Goal: Task Accomplishment & Management: Manage account settings

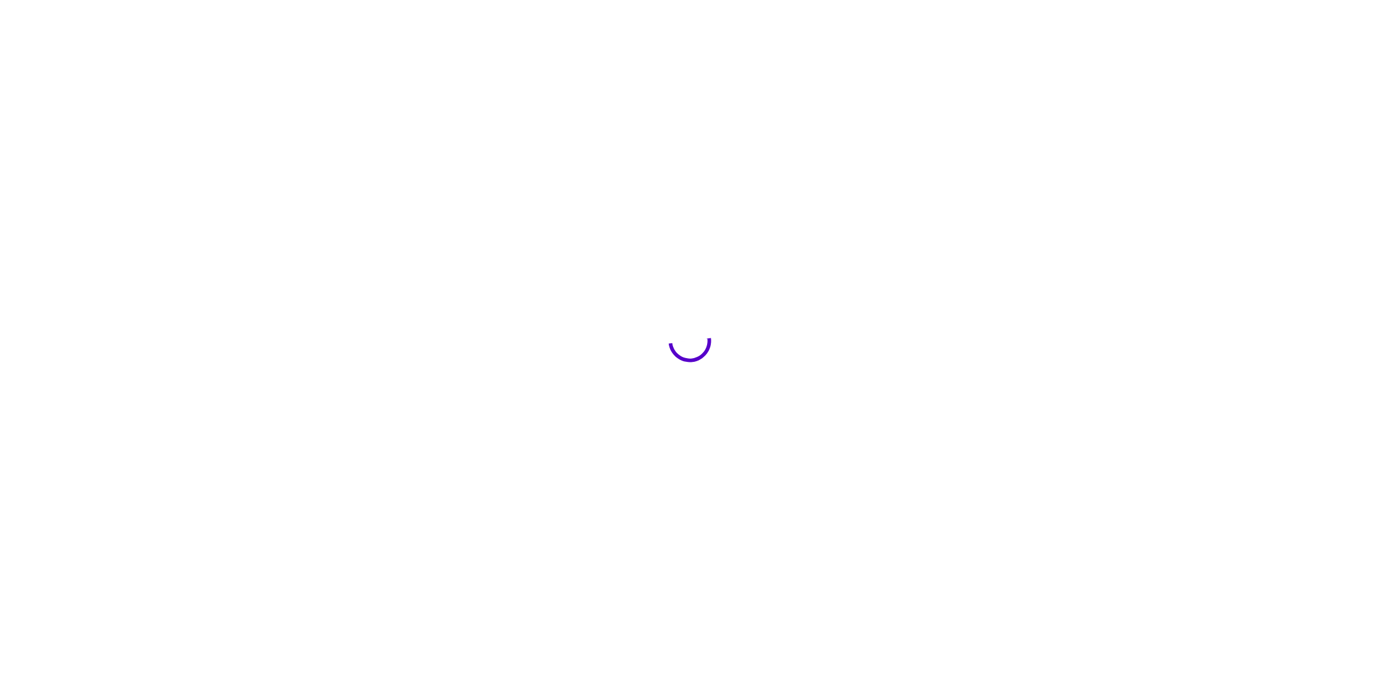
type input "**********"
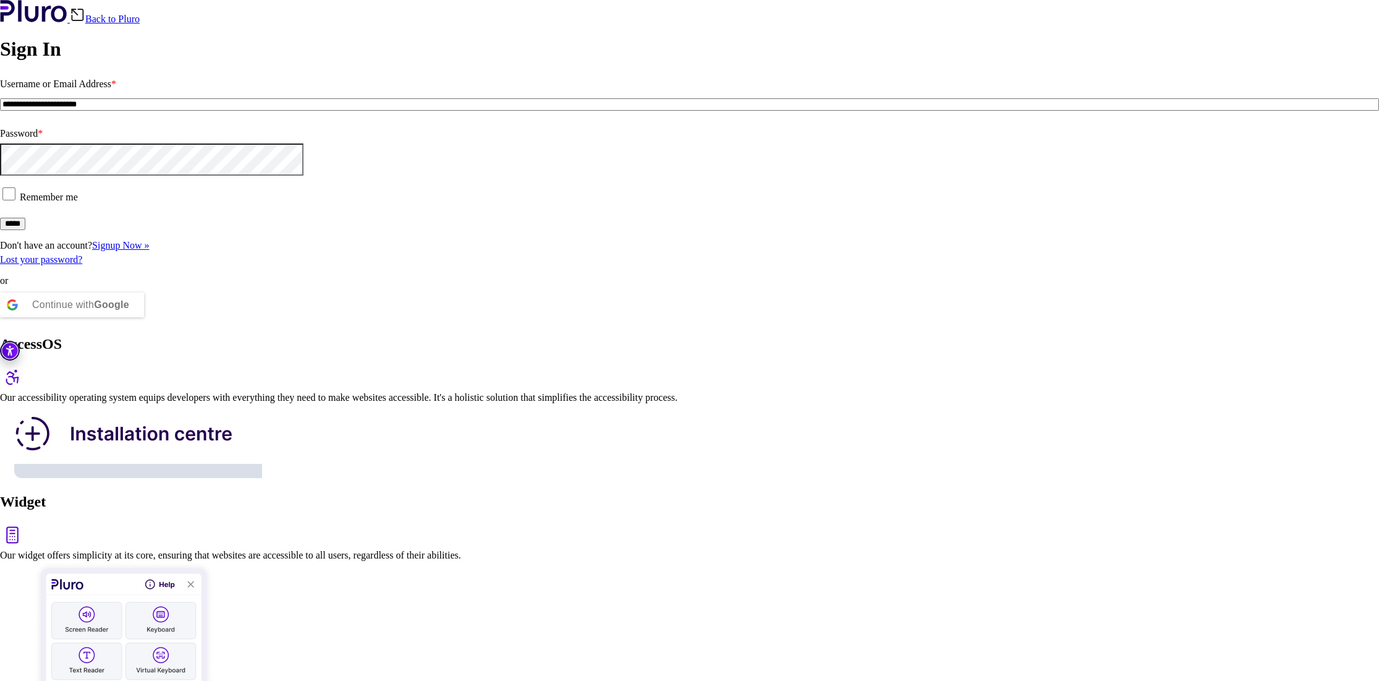
click at [25, 230] on input "*****" at bounding box center [12, 224] width 25 height 12
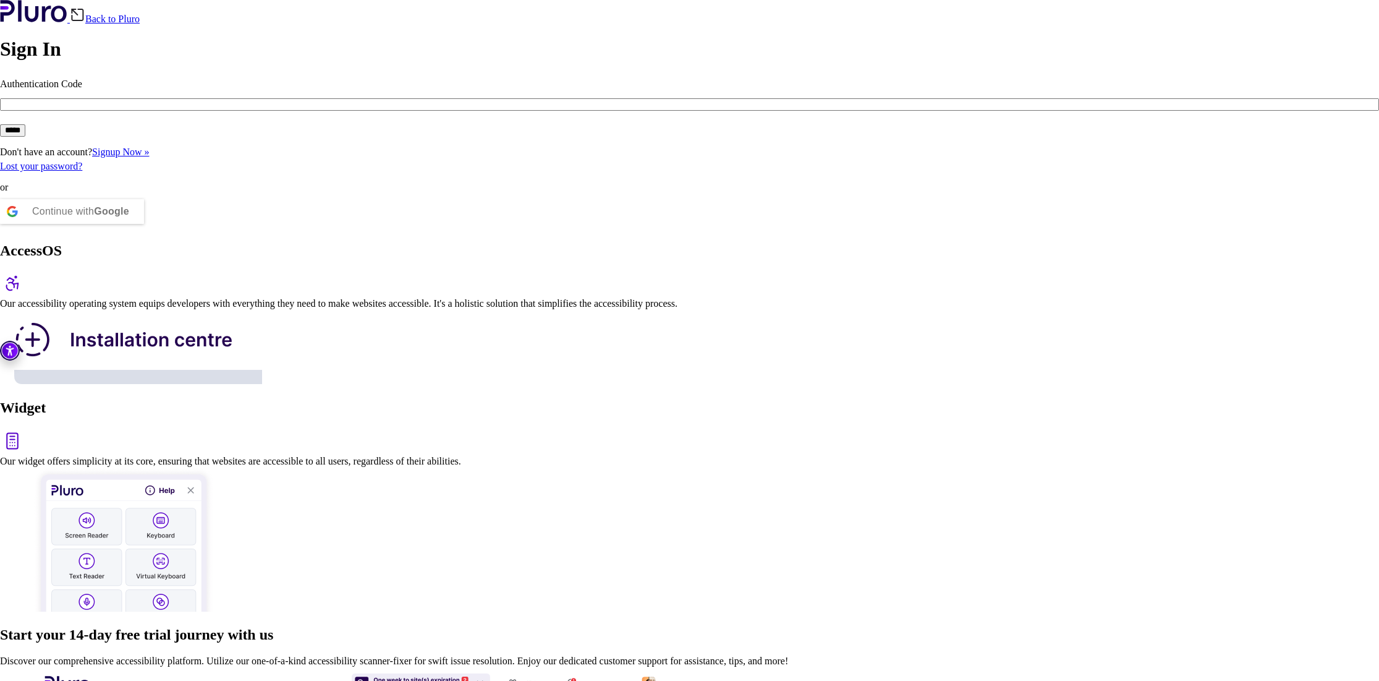
click at [237, 111] on input "Authentication Code" at bounding box center [689, 104] width 1379 height 12
type input "******"
click at [0, 124] on input "*****" at bounding box center [12, 130] width 25 height 12
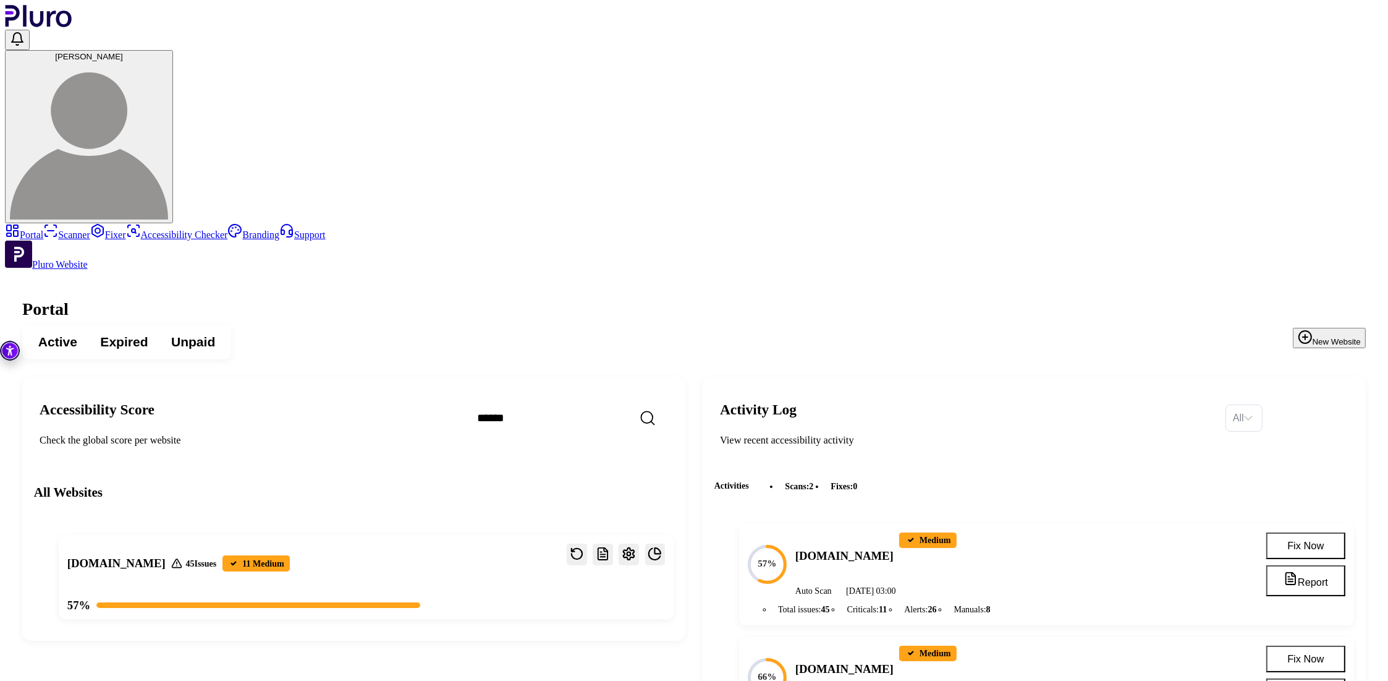
click at [168, 61] on img at bounding box center [89, 140] width 158 height 158
click at [1319, 104] on link "Billing details" at bounding box center [1323, 100] width 66 height 10
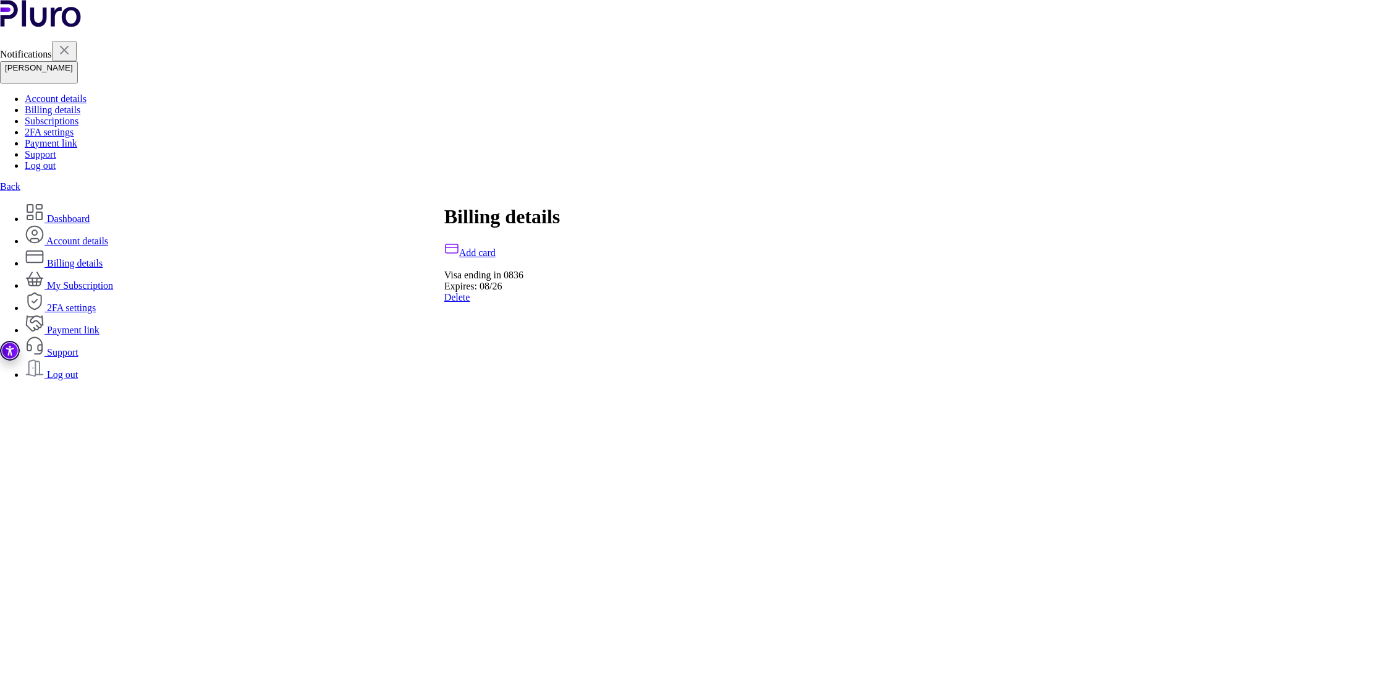
click at [113, 286] on link "My Subscription" at bounding box center [69, 291] width 88 height 11
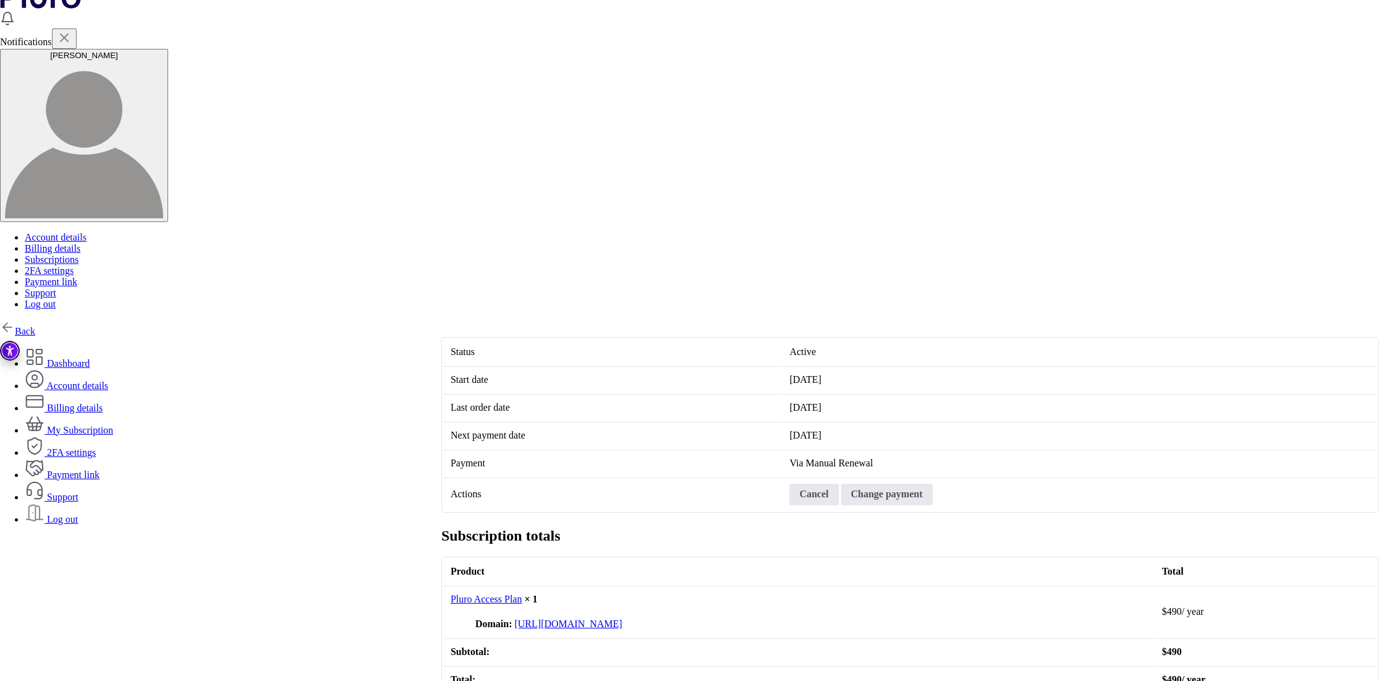
scroll to position [29, 0]
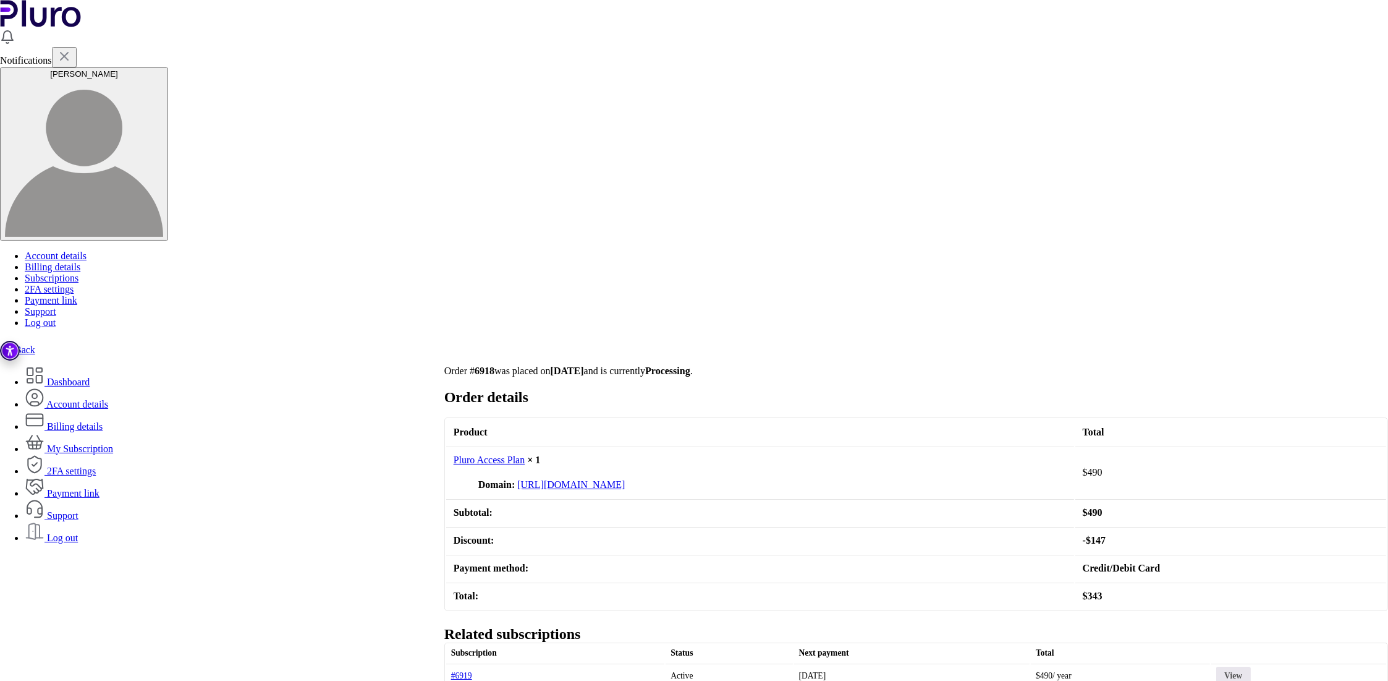
click at [100, 488] on link "Payment link" at bounding box center [62, 493] width 75 height 11
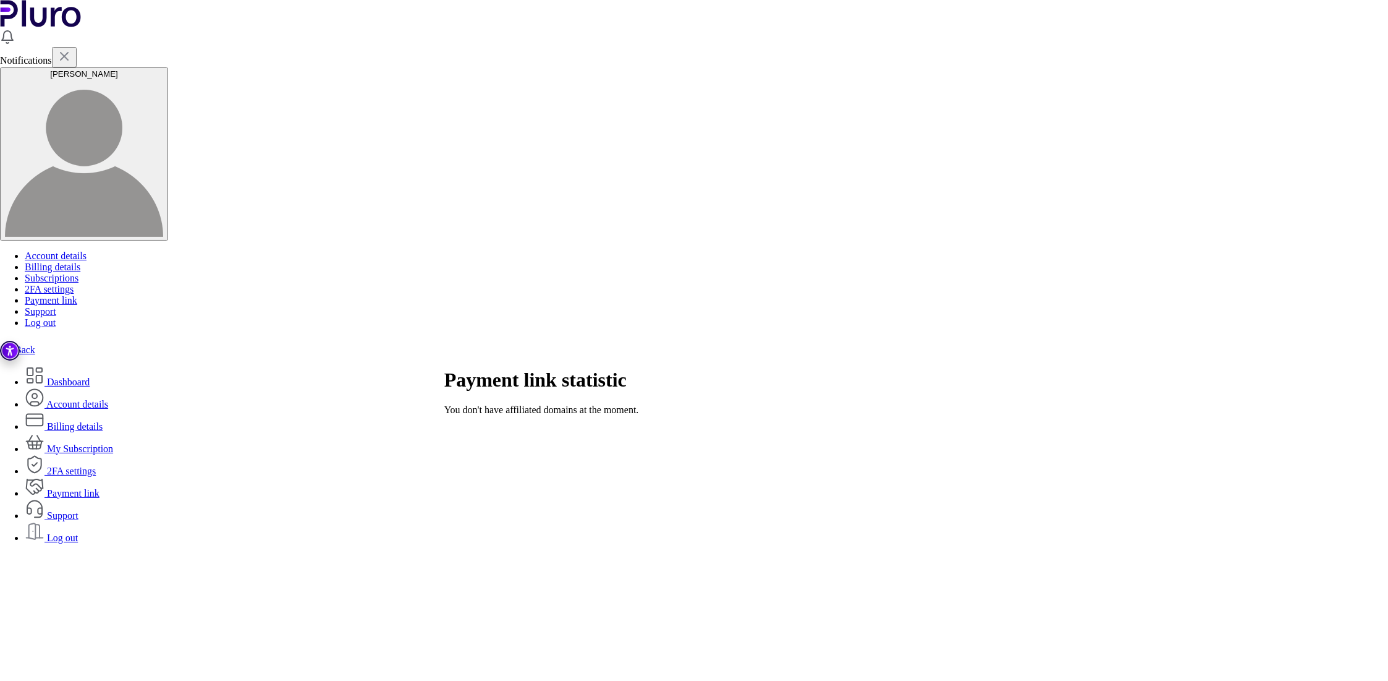
click at [78, 532] on link "Log out" at bounding box center [51, 537] width 53 height 11
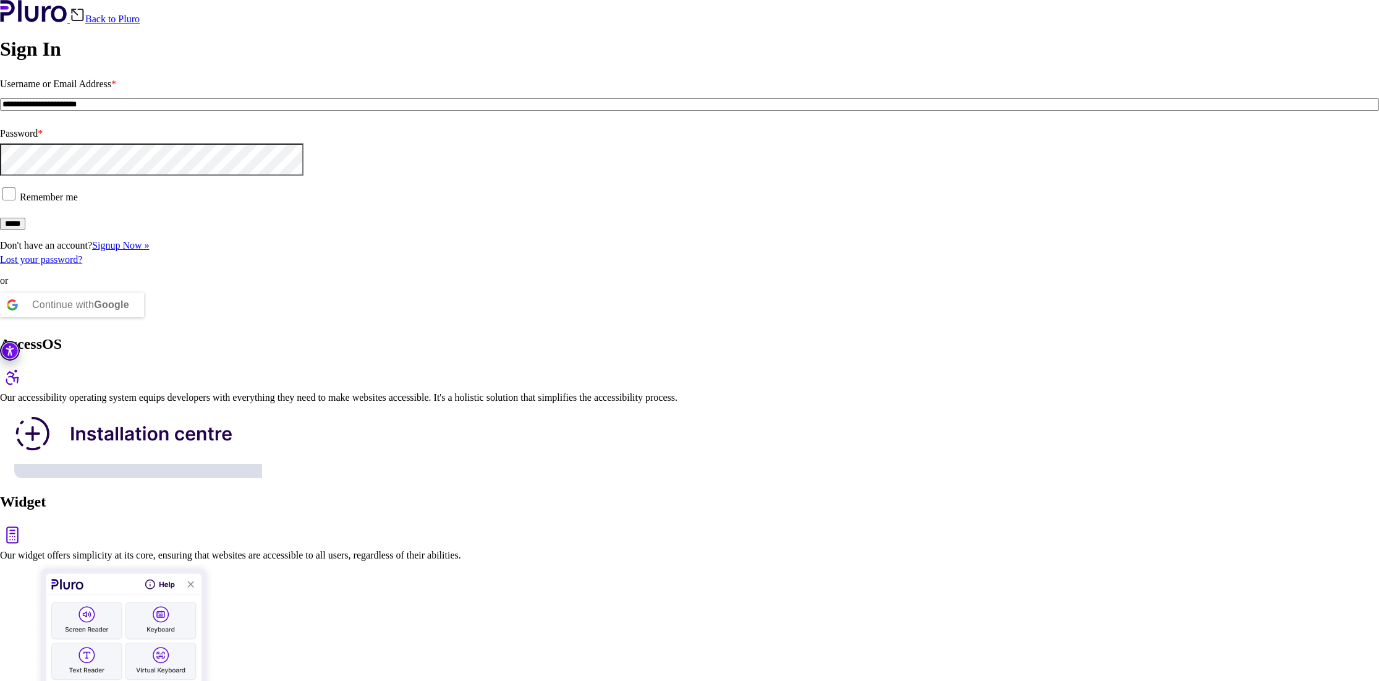
click at [257, 111] on input "**********" at bounding box center [689, 104] width 1379 height 12
type input "**********"
click at [25, 230] on input "*****" at bounding box center [12, 224] width 25 height 12
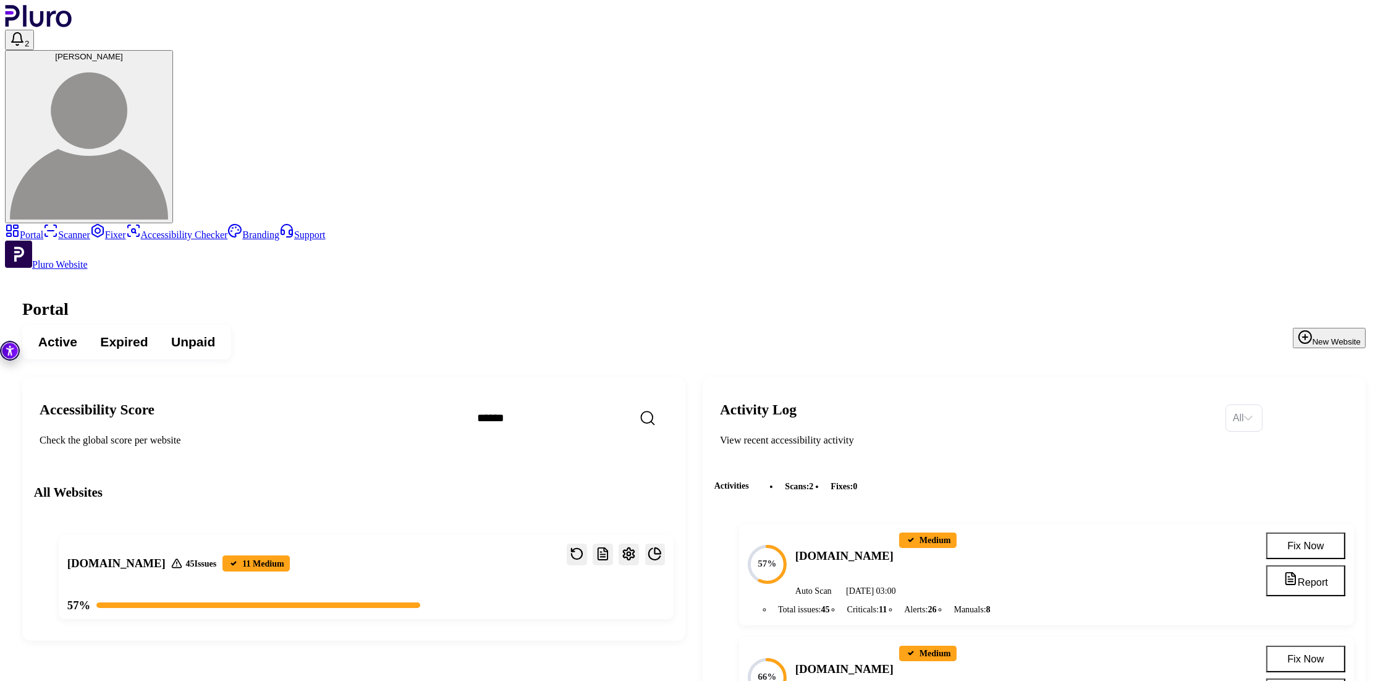
click at [173, 50] on button "[PERSON_NAME]" at bounding box center [89, 136] width 168 height 173
click at [1336, 77] on link "Account details" at bounding box center [1327, 82] width 74 height 10
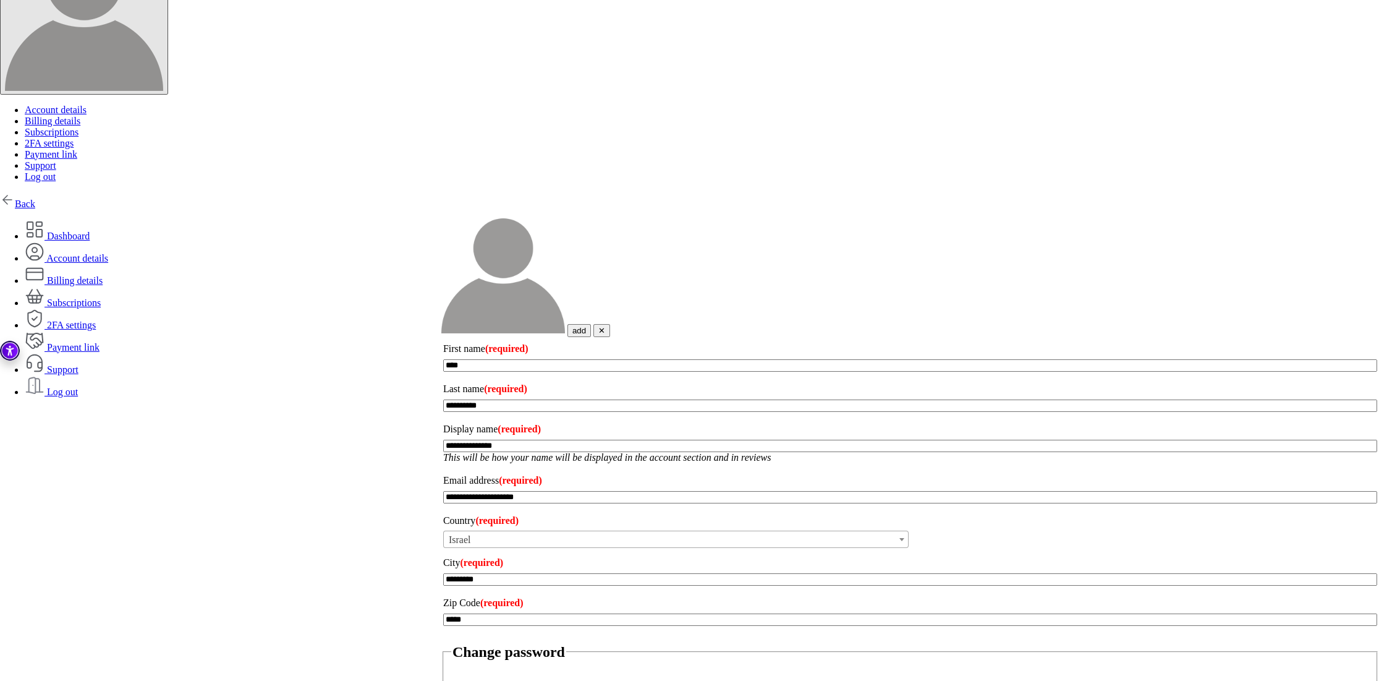
scroll to position [104, 0]
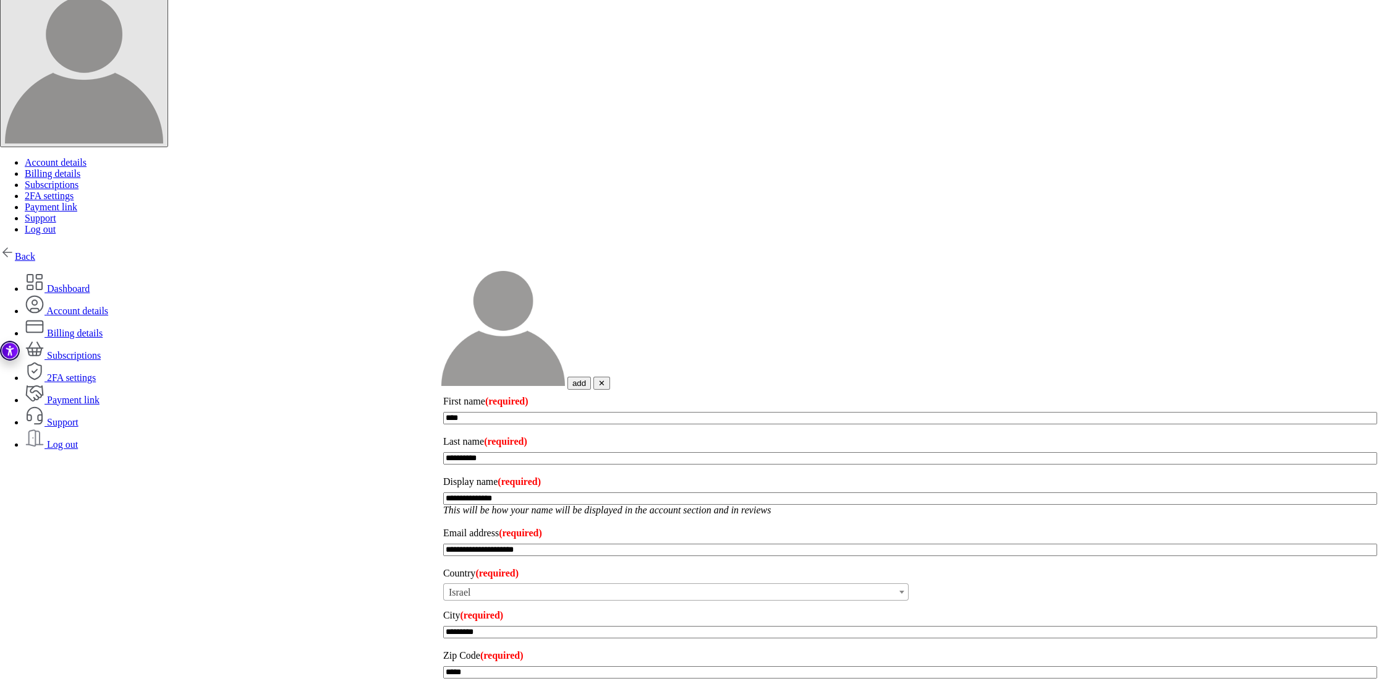
click at [103, 328] on link "Billing details" at bounding box center [64, 333] width 78 height 11
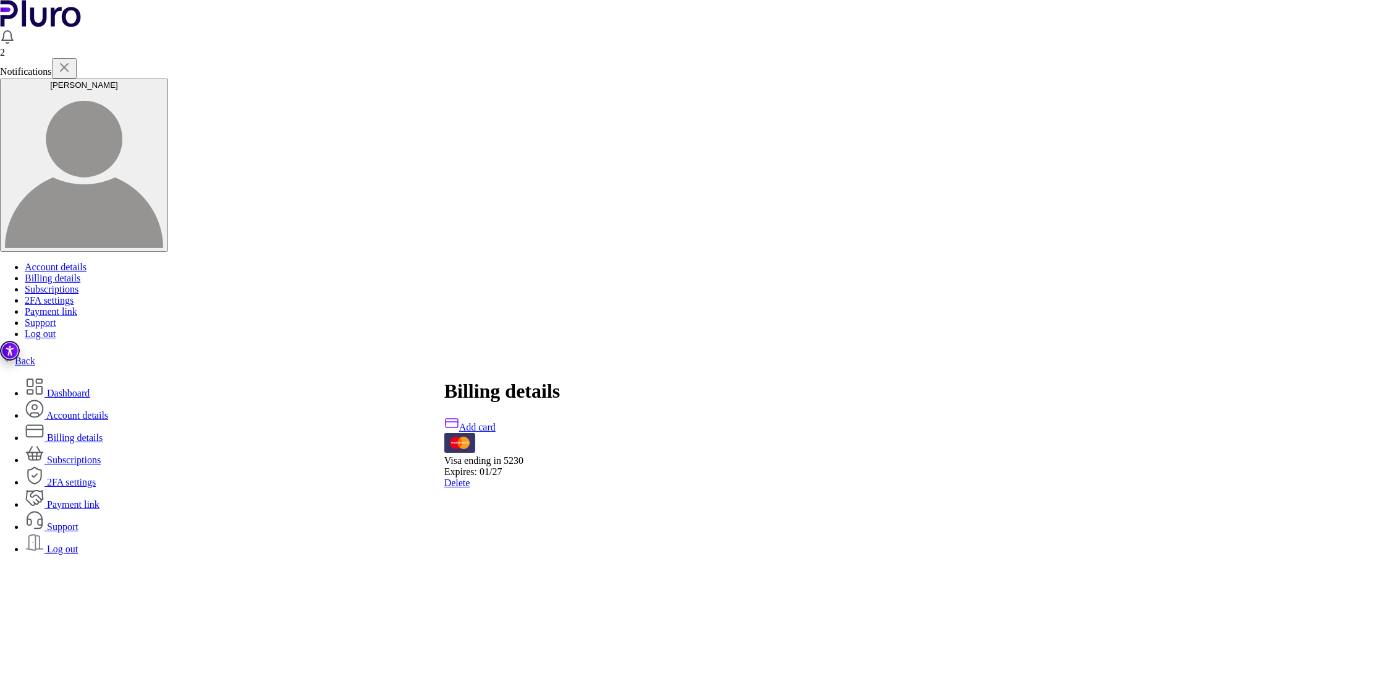
click at [101, 454] on link "Subscriptions" at bounding box center [63, 459] width 76 height 11
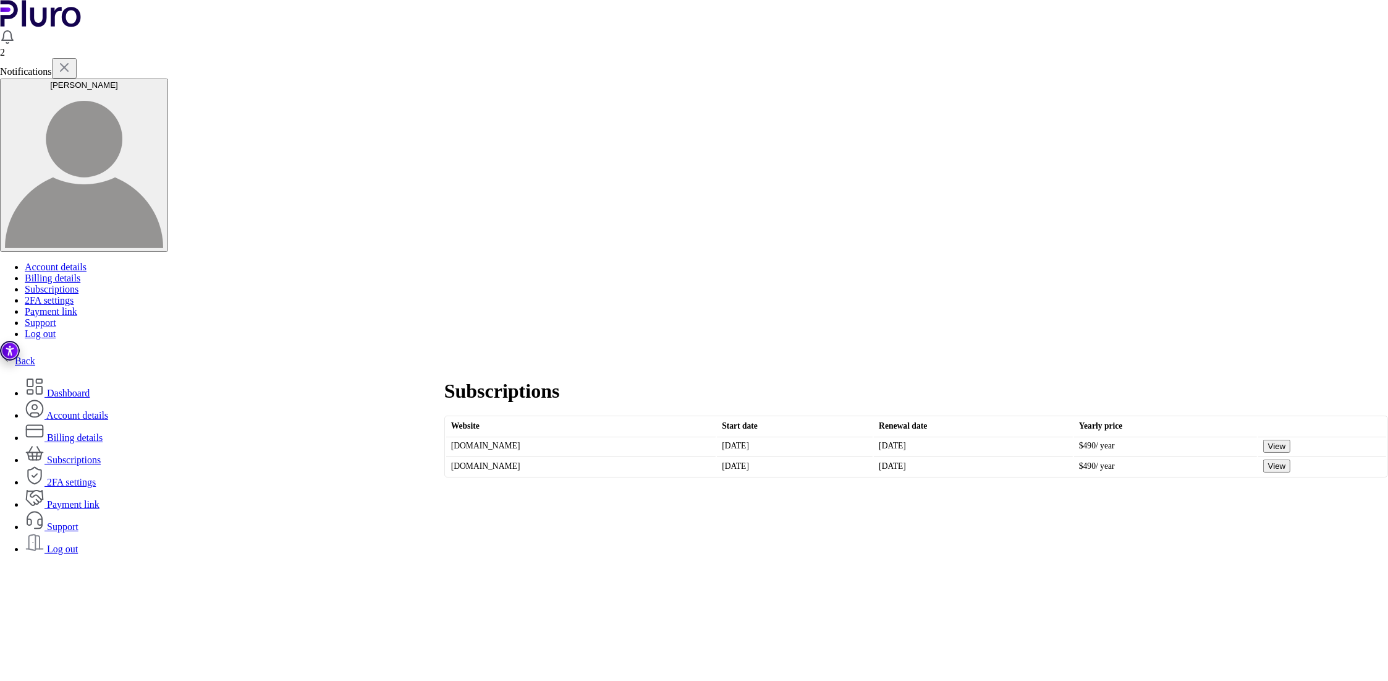
click at [591, 367] on div "Subscriptions Website Start date Renewal date Yearly price espressimo.co.il Feb…" at bounding box center [916, 429] width 944 height 125
click at [1263, 459] on button "View" at bounding box center [1277, 465] width 28 height 13
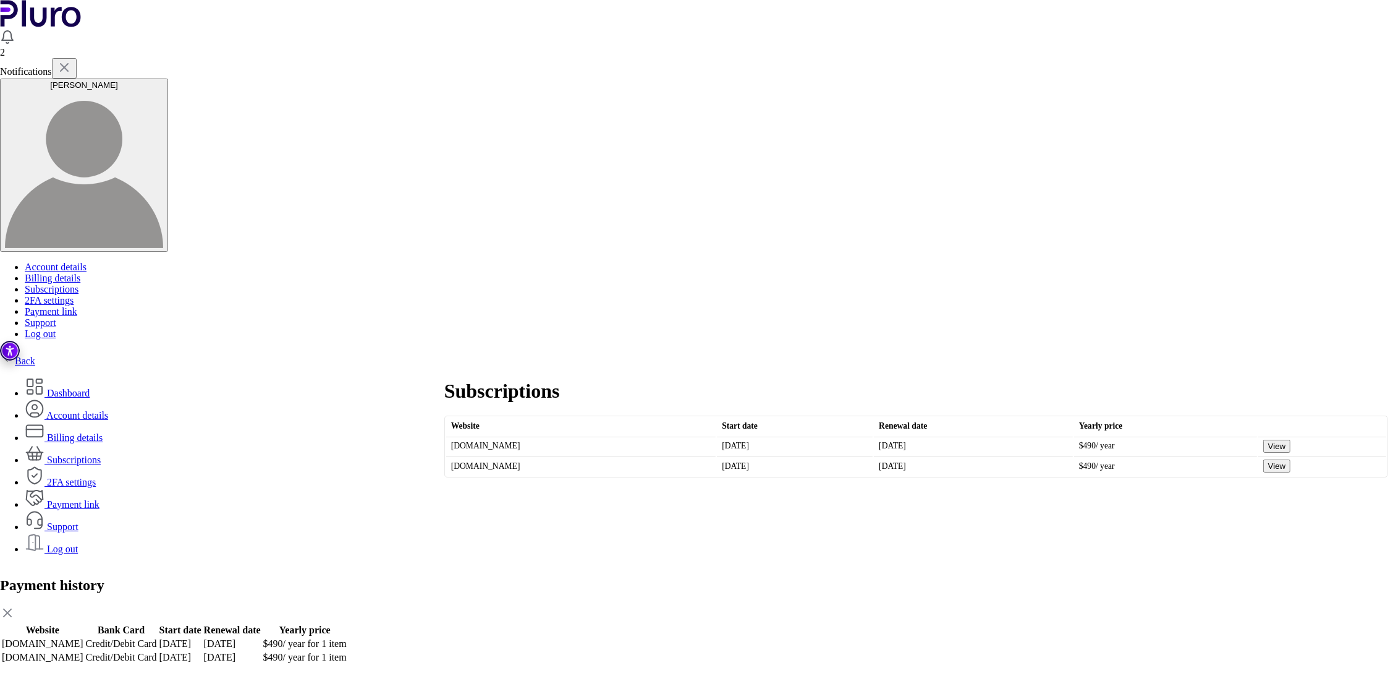
click at [15, 605] on icon at bounding box center [7, 612] width 15 height 15
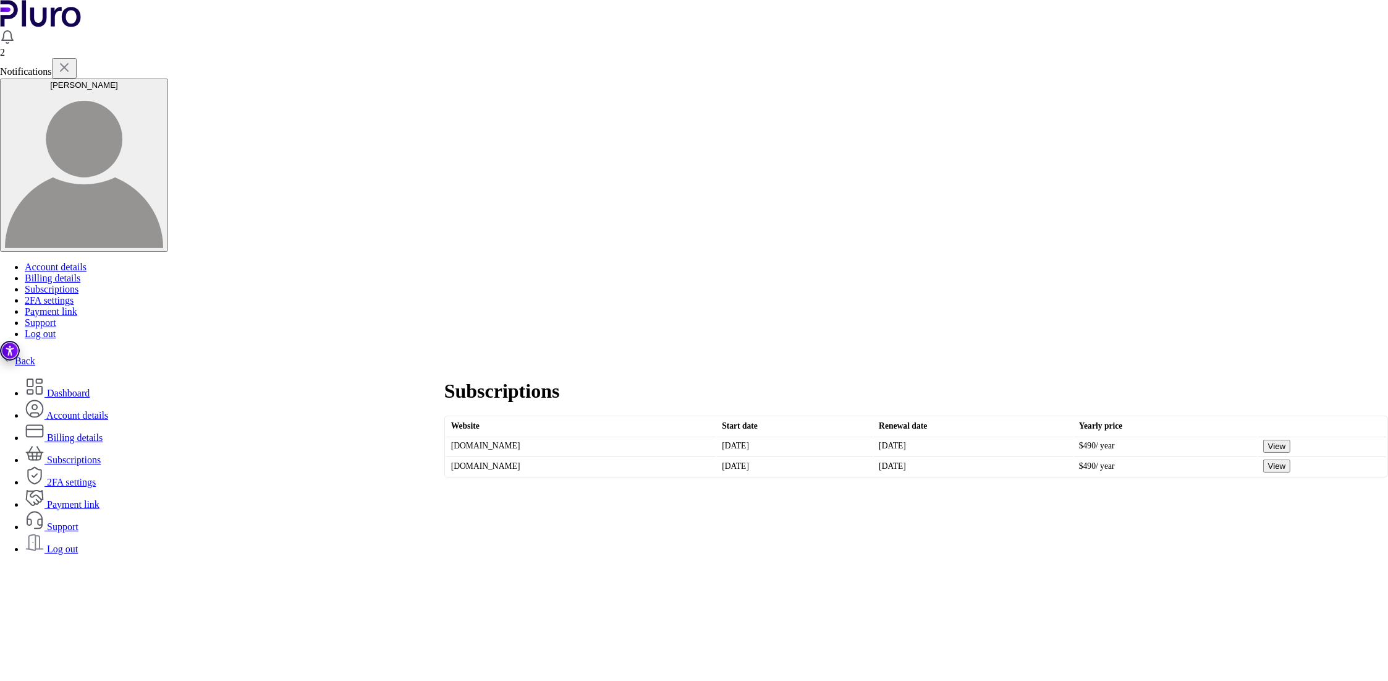
click at [15, 30] on img at bounding box center [7, 37] width 15 height 15
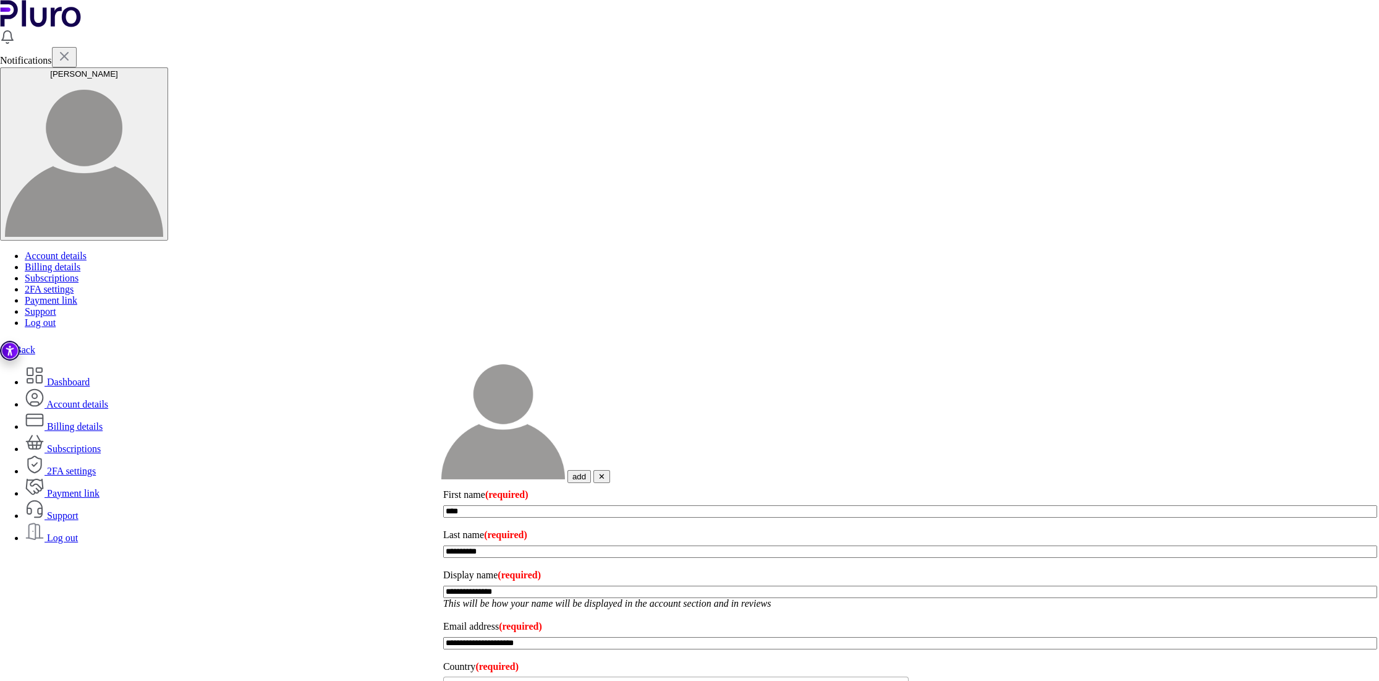
click at [90, 376] on link "Dashboard" at bounding box center [57, 381] width 65 height 11
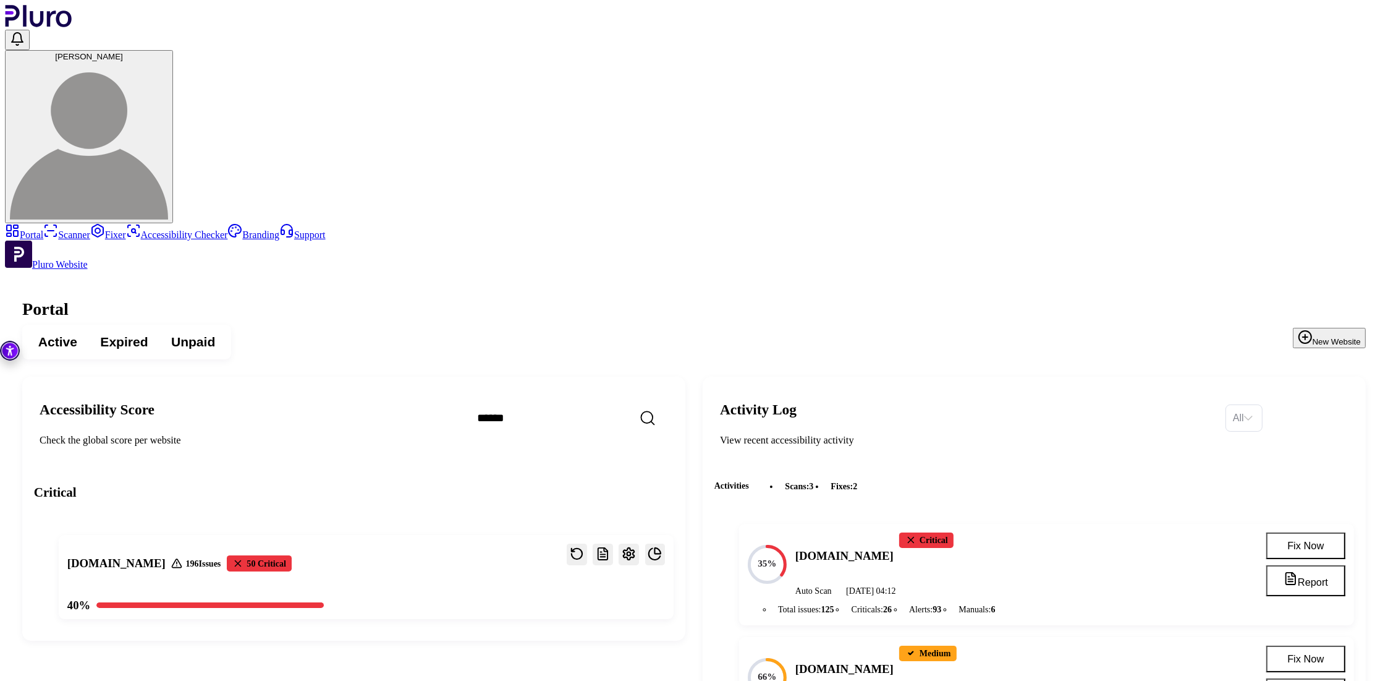
click at [168, 61] on img at bounding box center [89, 140] width 158 height 158
click at [1336, 124] on link "Subscriptions" at bounding box center [1323, 119] width 67 height 10
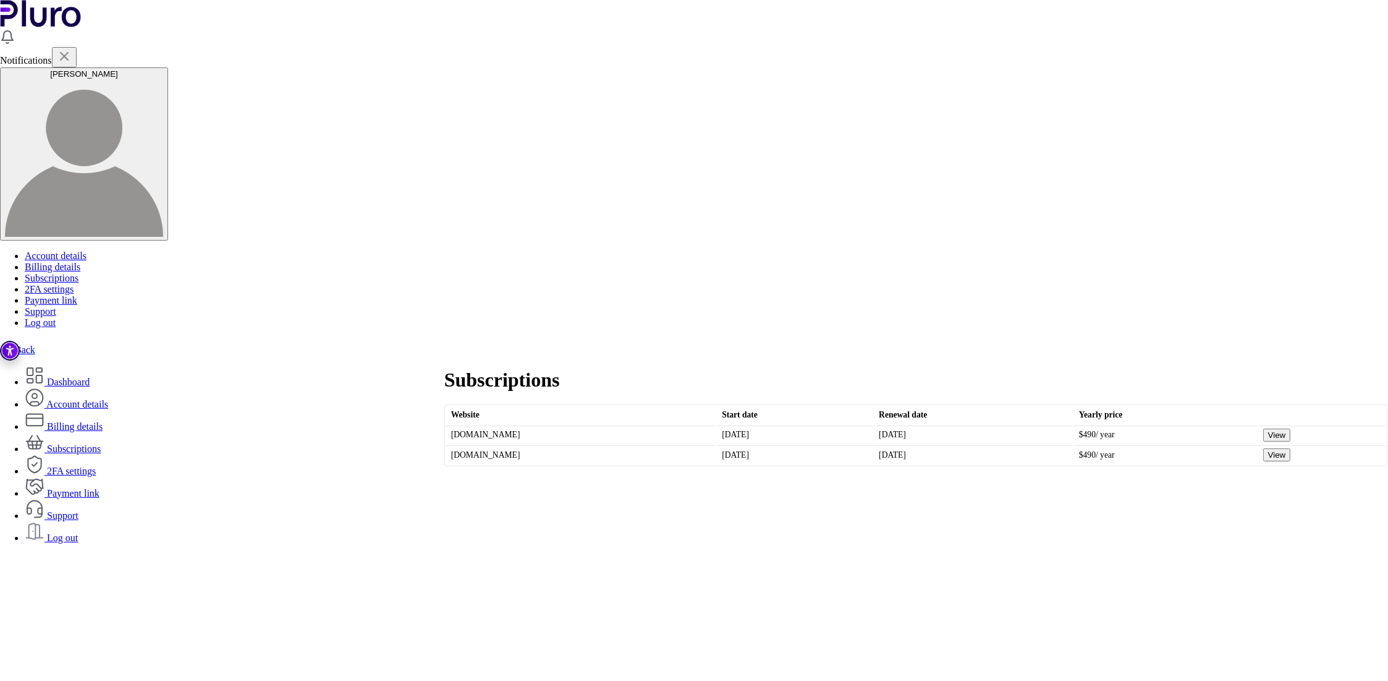
click at [1263, 428] on button "View" at bounding box center [1277, 434] width 28 height 13
click at [283, 627] on span "$ 490" at bounding box center [273, 632] width 20 height 11
click at [11, 598] on icon at bounding box center [7, 601] width 7 height 7
click at [103, 421] on link "Billing details" at bounding box center [64, 426] width 78 height 11
click at [601, 368] on h1 "Billing details" at bounding box center [916, 379] width 944 height 23
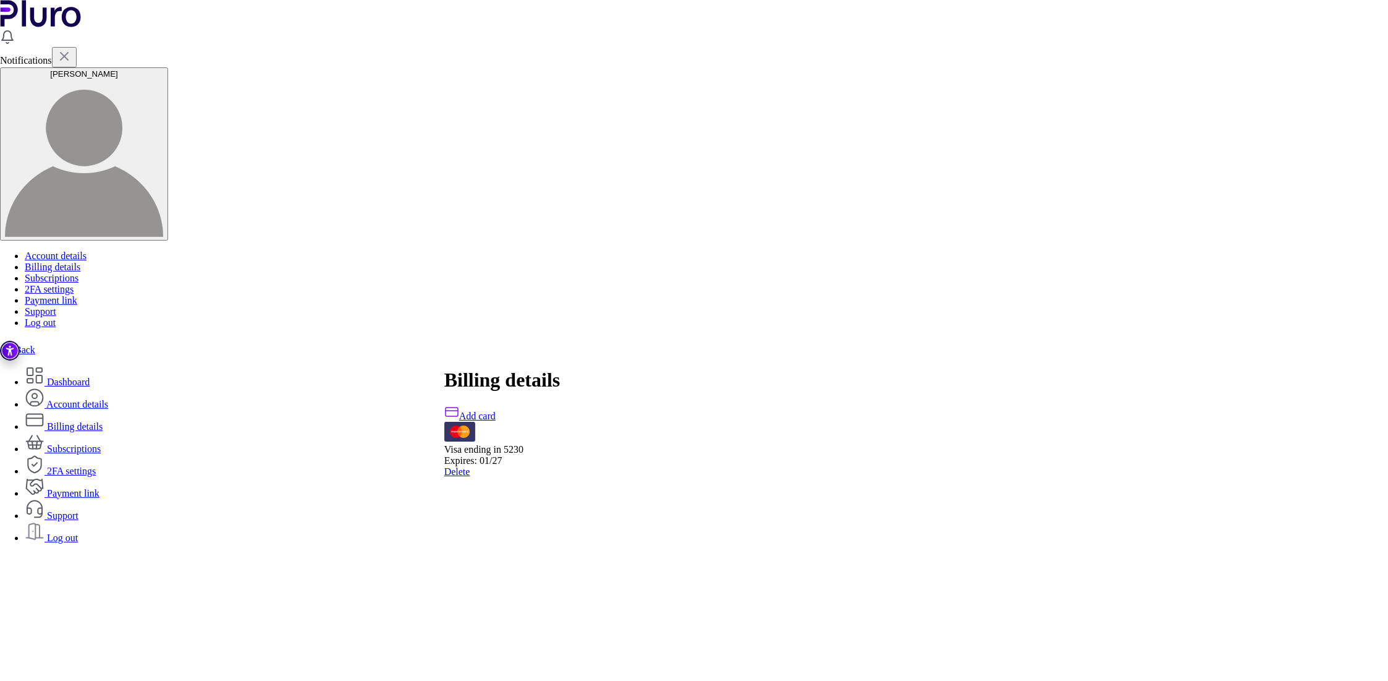
click at [96, 465] on link "2FA settings" at bounding box center [60, 470] width 71 height 11
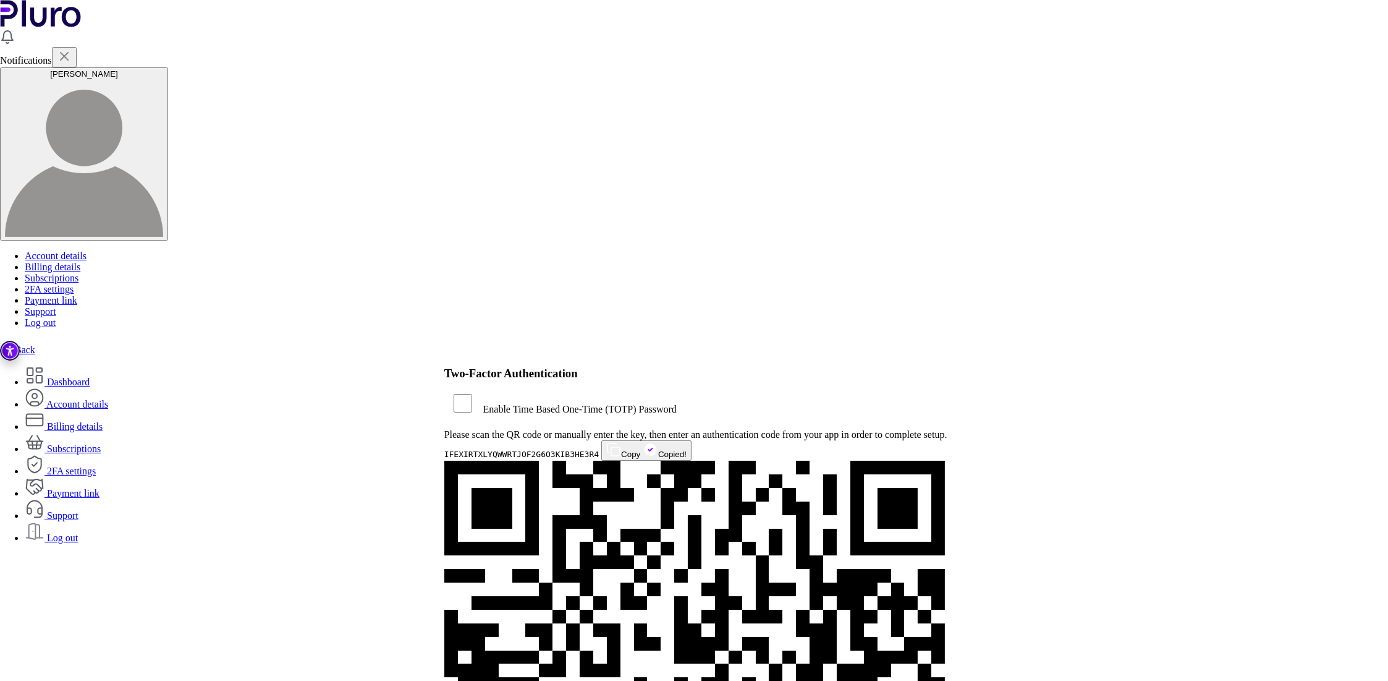
click at [100, 488] on link "Payment link" at bounding box center [62, 493] width 75 height 11
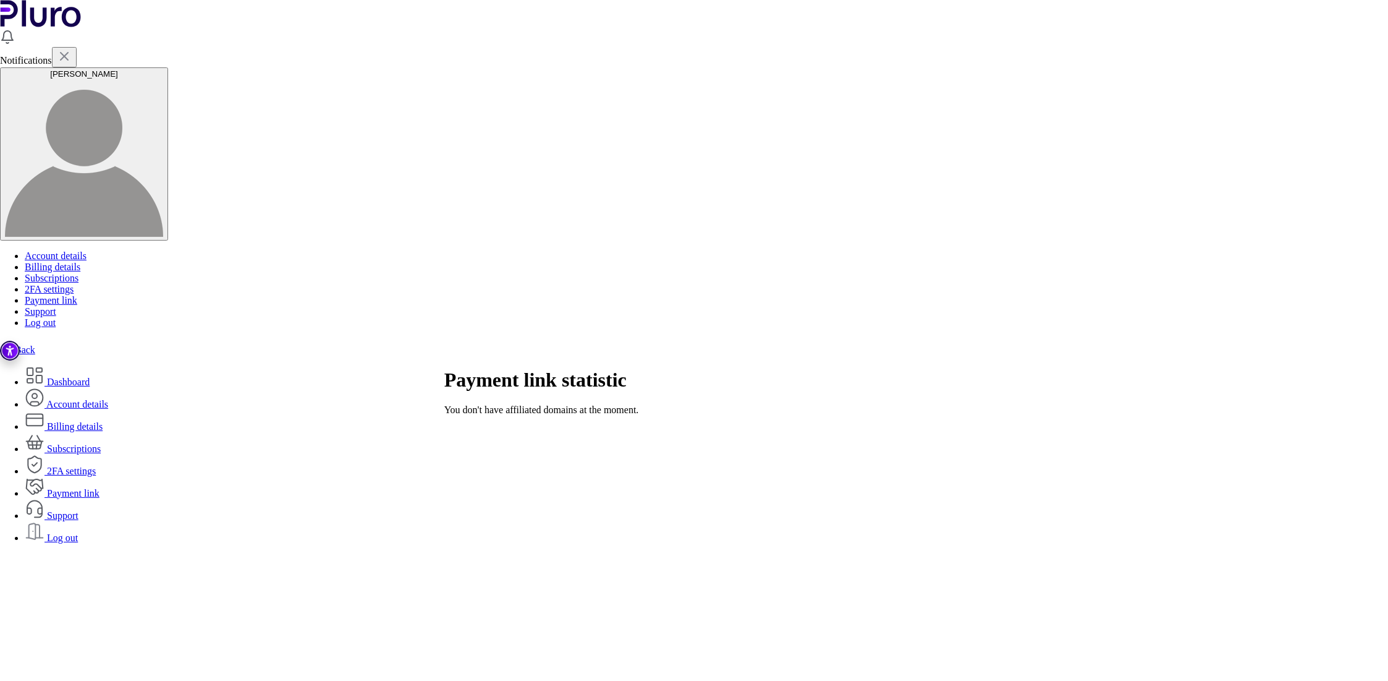
click at [90, 376] on link "Dashboard" at bounding box center [57, 381] width 65 height 11
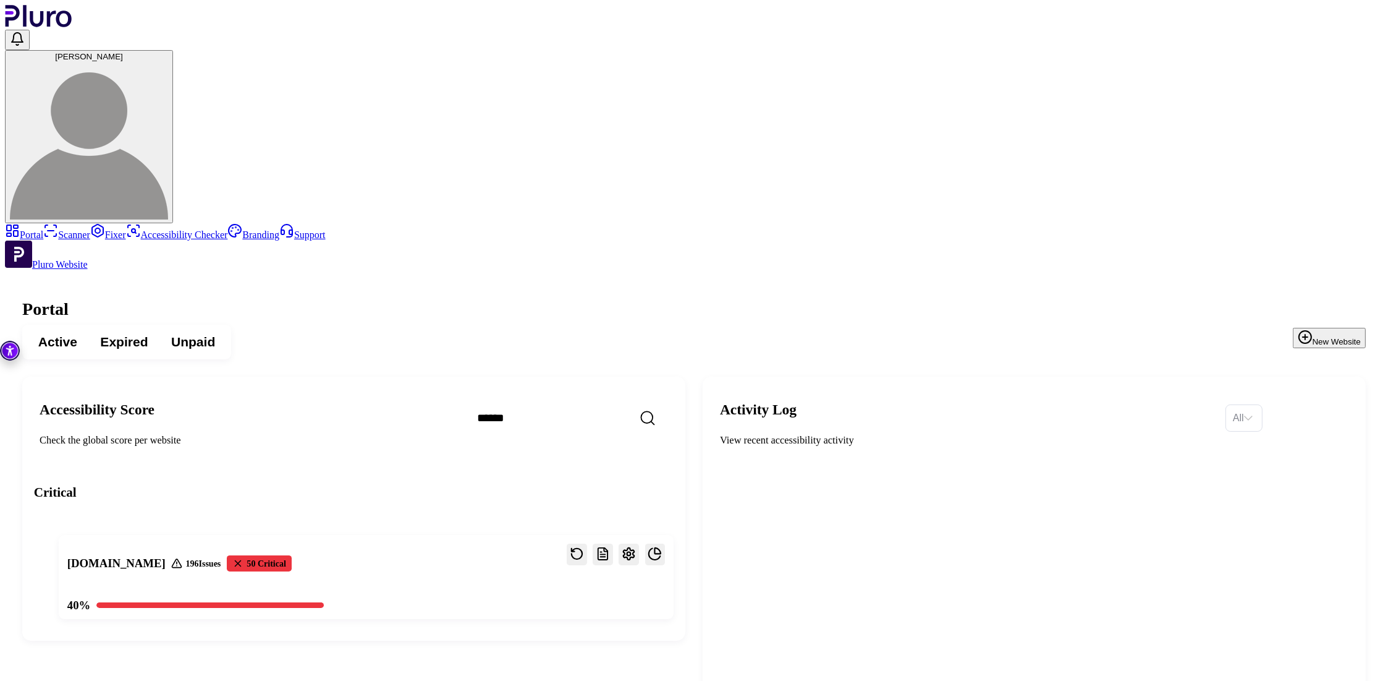
click at [1058, 325] on div "Active Expired Unpaid New Website" at bounding box center [694, 342] width 1344 height 35
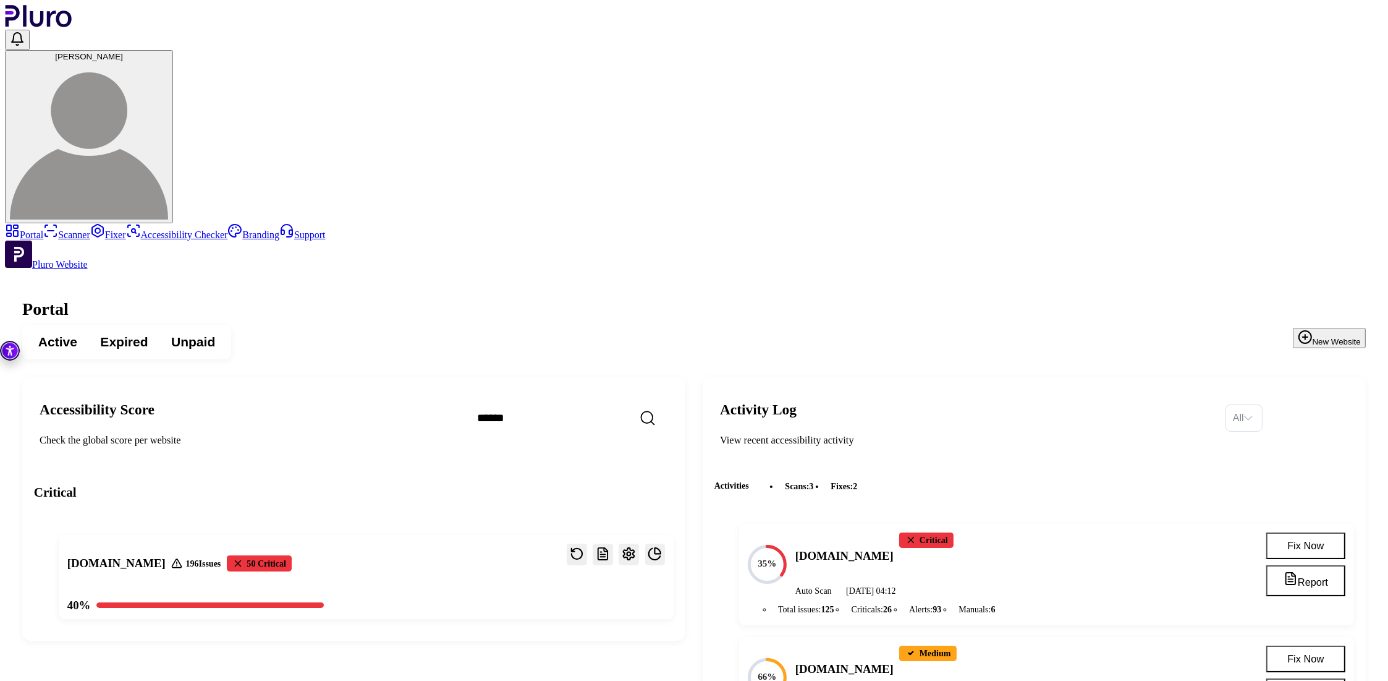
click at [168, 61] on img at bounding box center [89, 140] width 158 height 158
click at [891, 325] on div "Active Expired Unpaid New Website" at bounding box center [694, 342] width 1344 height 35
click at [279, 240] on link "Support" at bounding box center [302, 234] width 46 height 11
click at [168, 61] on img at bounding box center [89, 140] width 158 height 158
click at [1325, 124] on link "Subscriptions" at bounding box center [1323, 119] width 67 height 10
